Goal: Check status

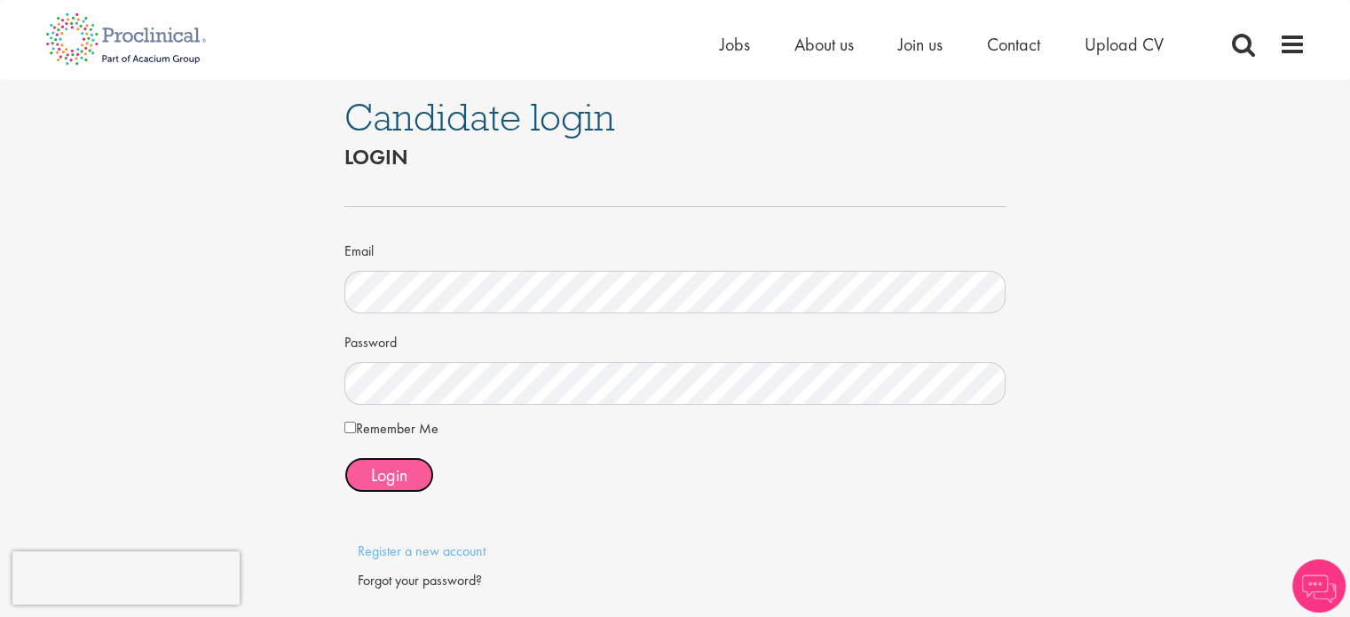
click at [401, 465] on span "Login" at bounding box center [389, 474] width 36 height 23
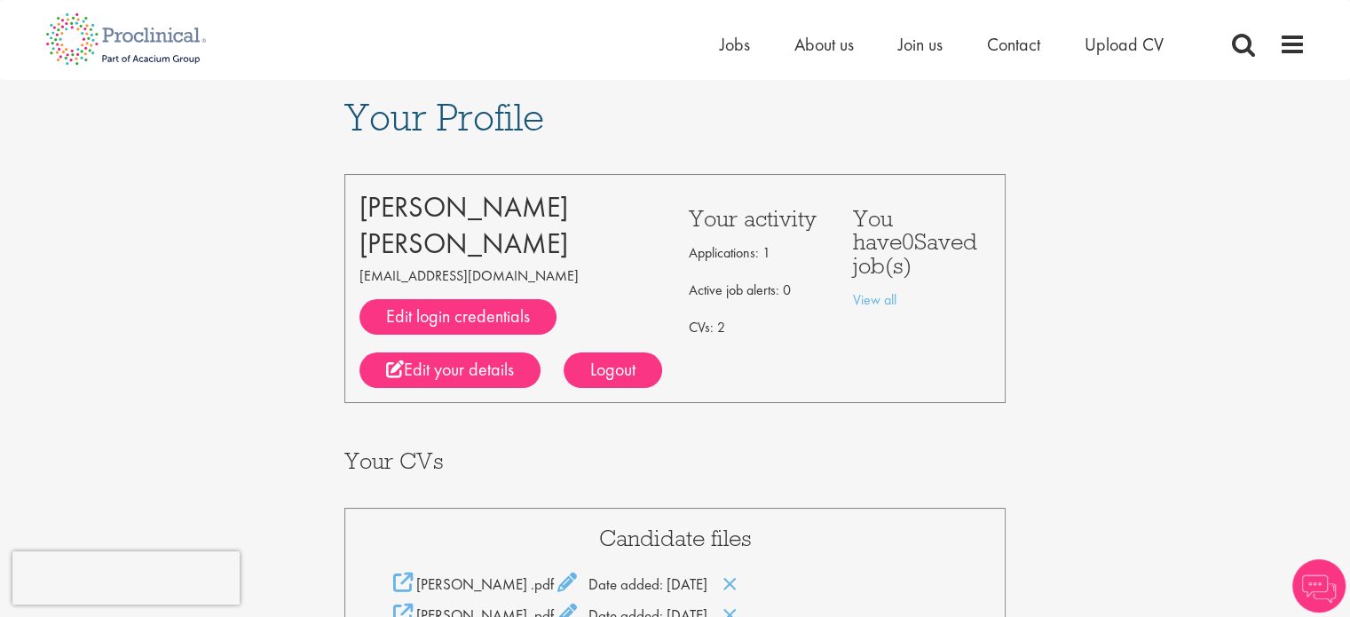
click at [701, 398] on div "Francis Cheeran francischeeran@gmail.com Edit login credentials LinkedIn / XING…" at bounding box center [675, 288] width 662 height 229
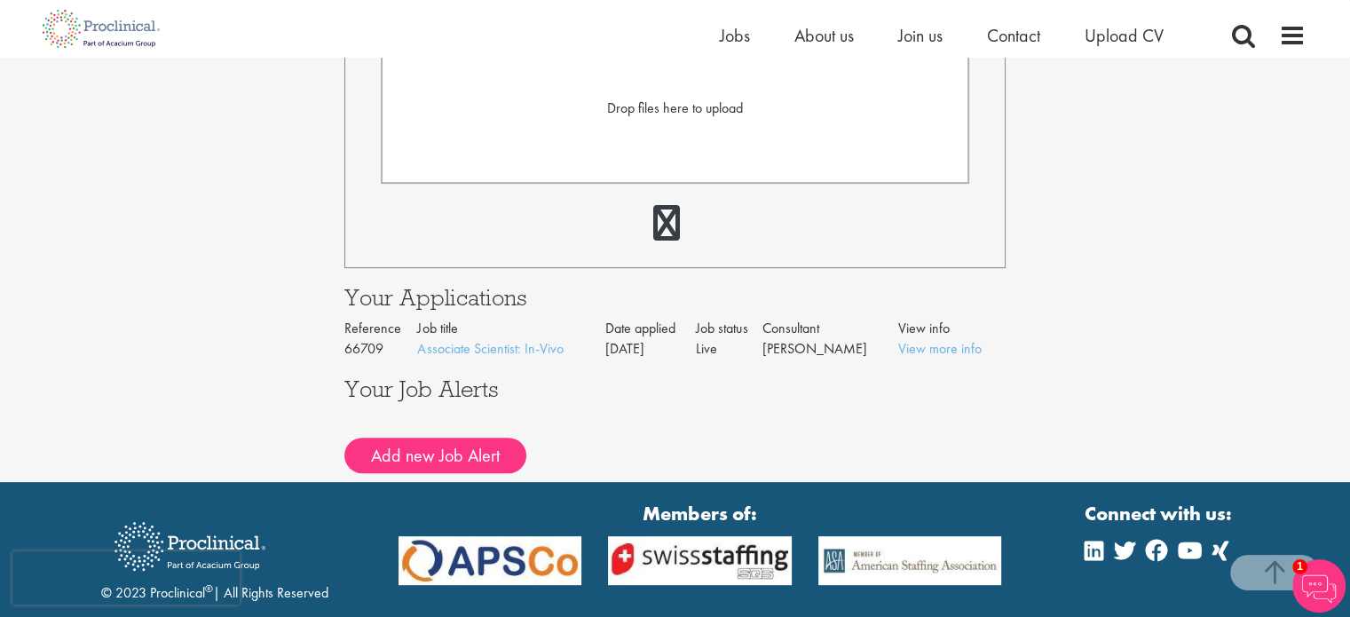
scroll to position [710, 0]
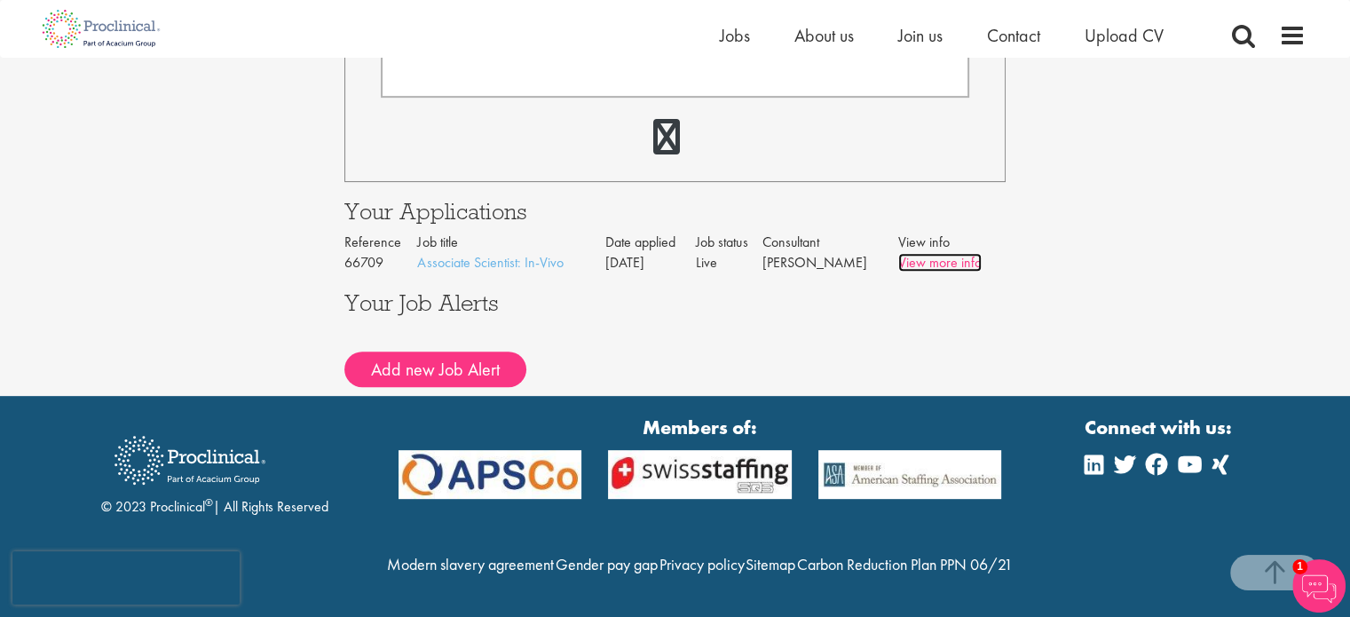
click at [923, 253] on link "View more info" at bounding box center [939, 262] width 83 height 19
